Goal: Information Seeking & Learning: Learn about a topic

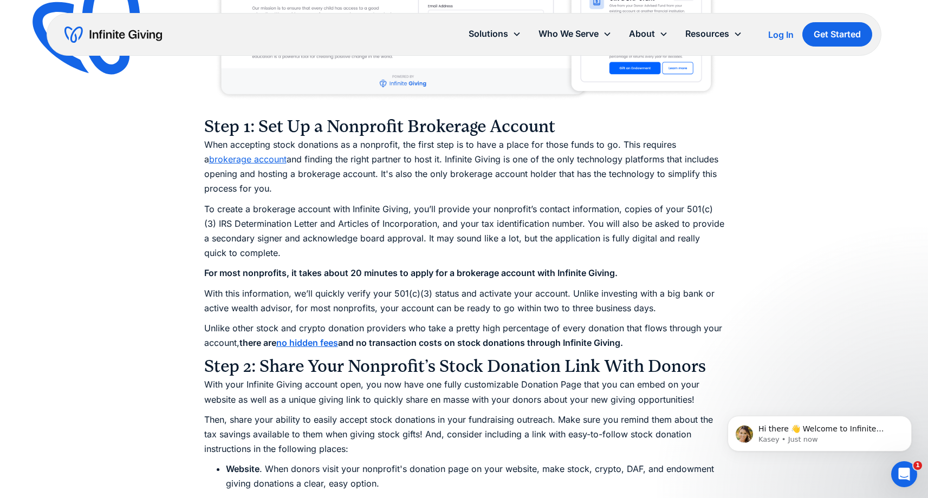
scroll to position [1405, 0]
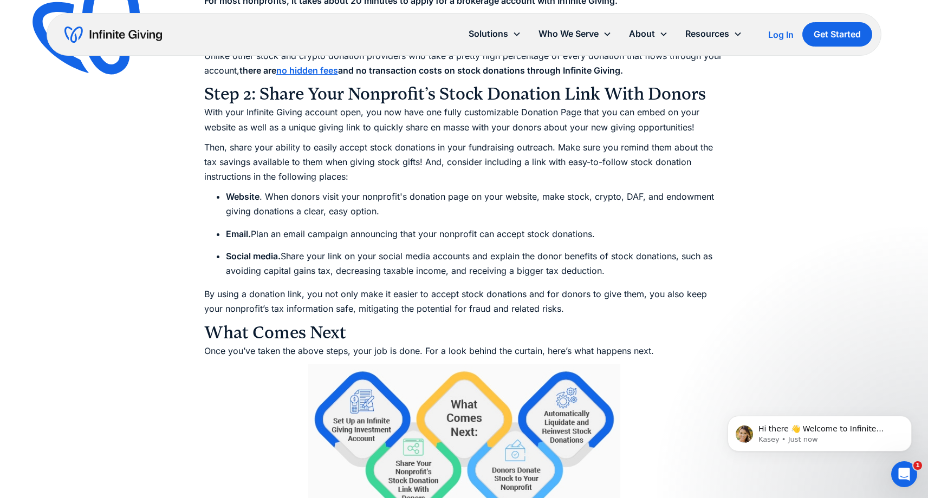
scroll to position [1689, 0]
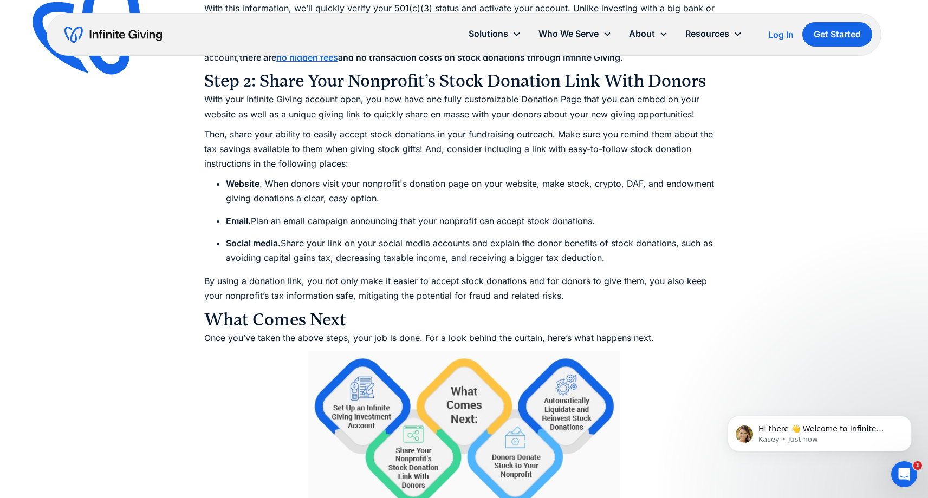
click at [96, 208] on div "Ultimate Guides How to Accept Stock Donations: The Ultimate Nonprofit Guide Acc…" at bounding box center [464, 485] width 928 height 4348
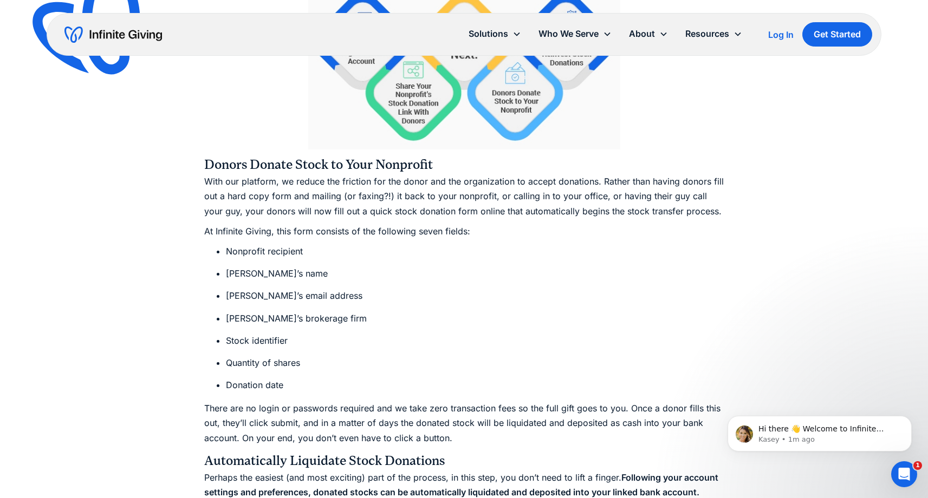
scroll to position [2153, 0]
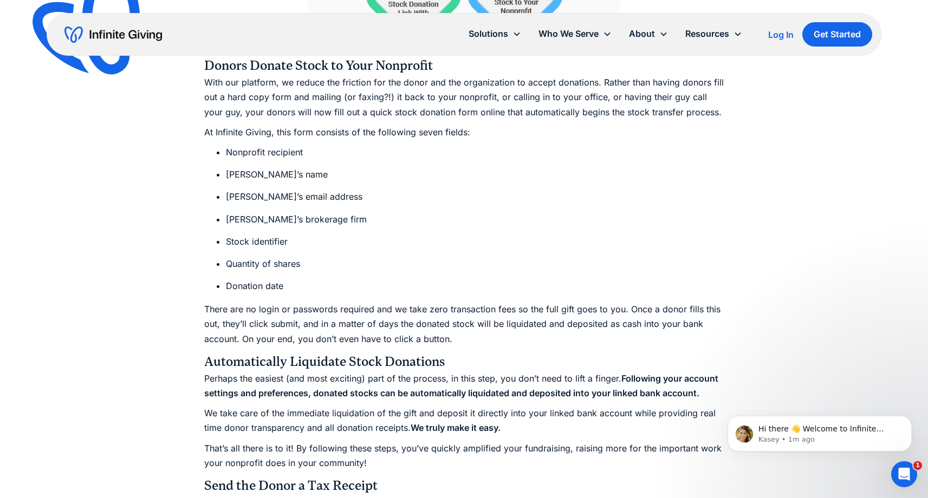
click at [116, 200] on div "Ultimate Guides How to Accept Stock Donations: The Ultimate Nonprofit Guide Acc…" at bounding box center [464, 21] width 928 height 4348
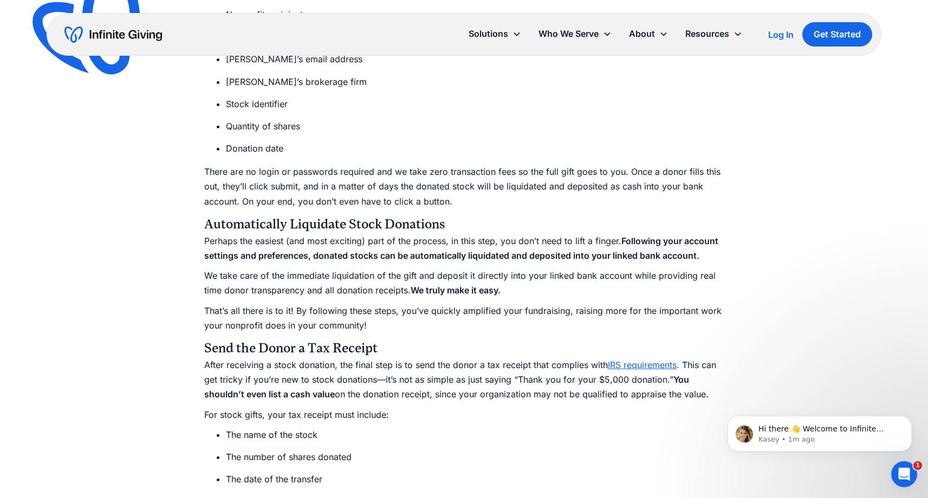
scroll to position [2314, 0]
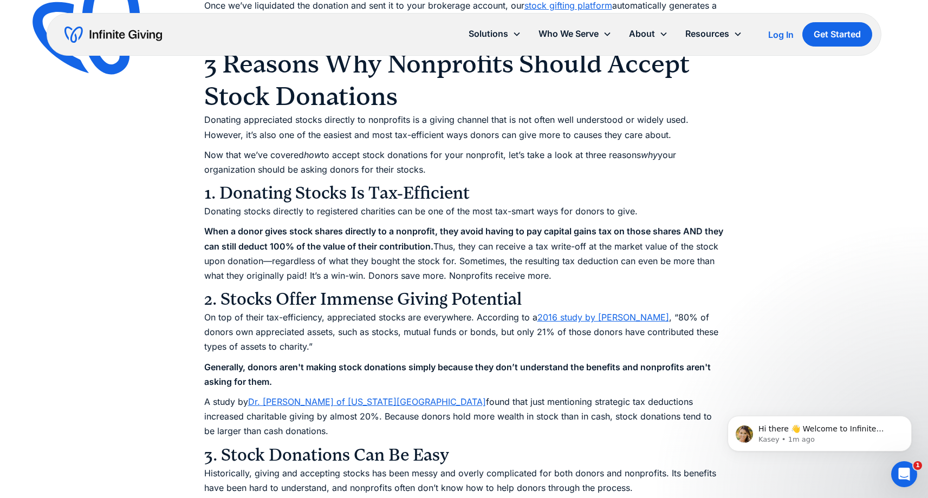
scroll to position [2875, 0]
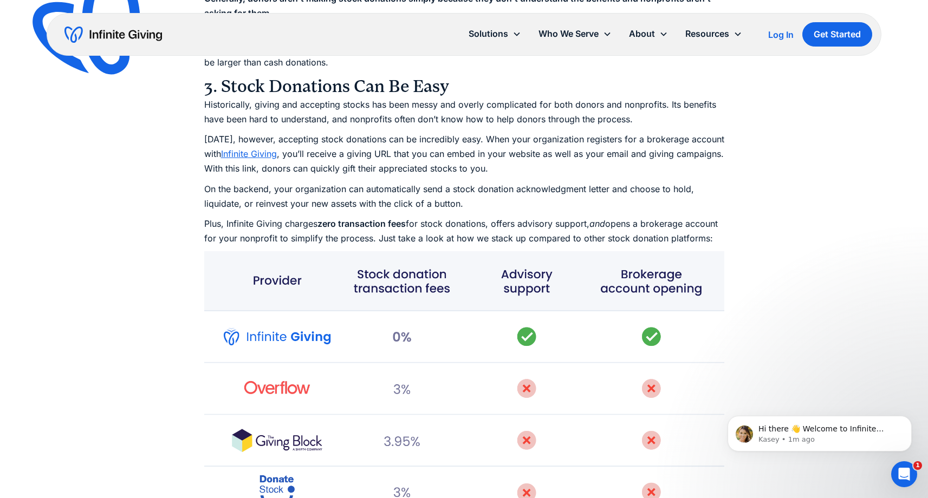
scroll to position [3212, 0]
